Goal: Information Seeking & Learning: Learn about a topic

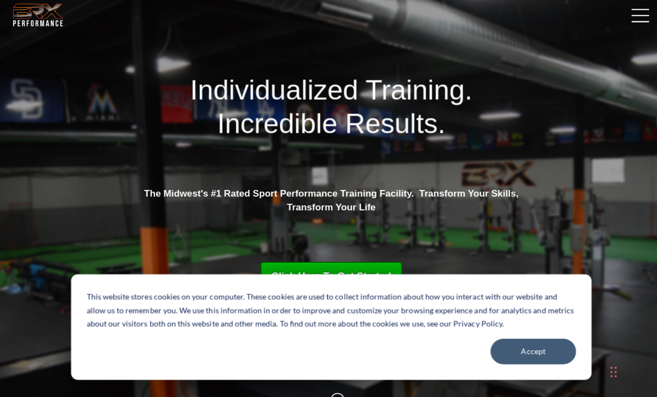
scroll to position [28, 0]
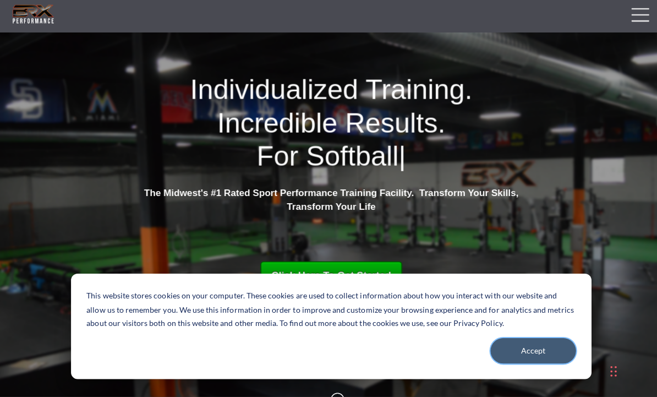
click at [553, 351] on button "Accept" at bounding box center [529, 351] width 85 height 25
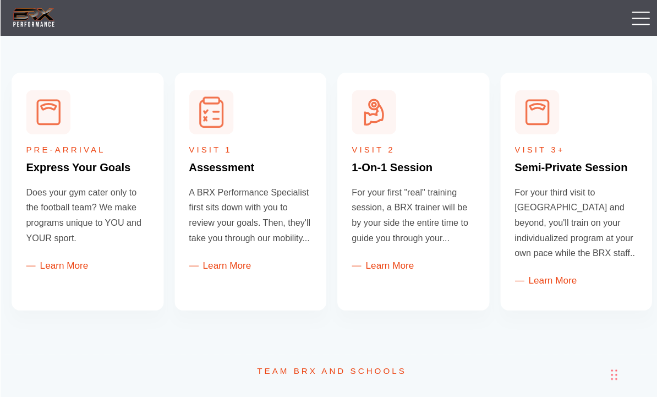
scroll to position [463, 0]
click at [637, 24] on span at bounding box center [636, 24] width 18 height 1
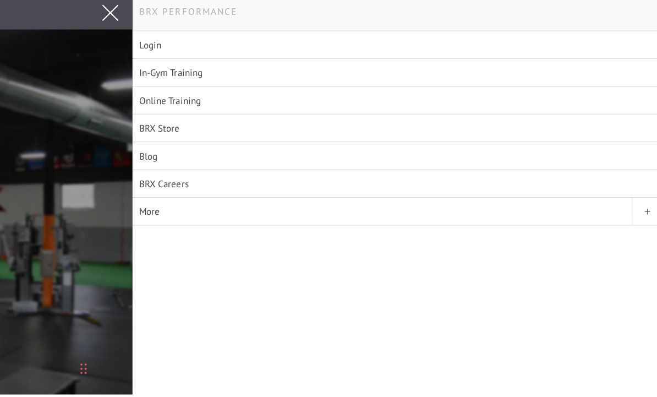
scroll to position [4, 0]
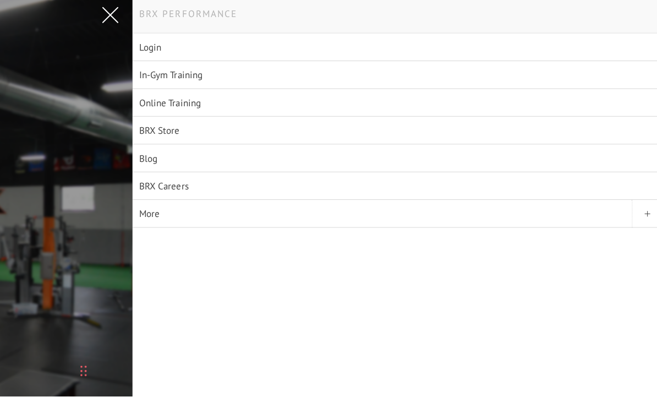
click at [101, 16] on link at bounding box center [107, 14] width 28 height 28
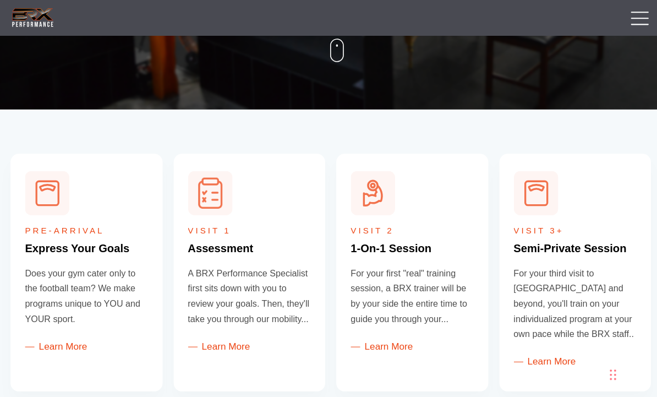
scroll to position [374, 0]
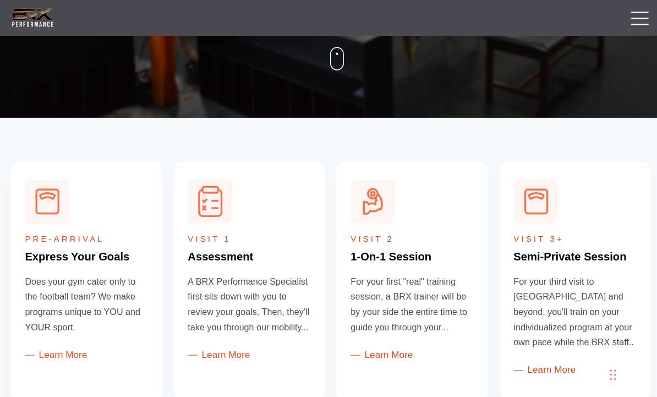
click at [390, 354] on link "Learn More" at bounding box center [380, 352] width 62 height 10
